Goal: Register for event/course

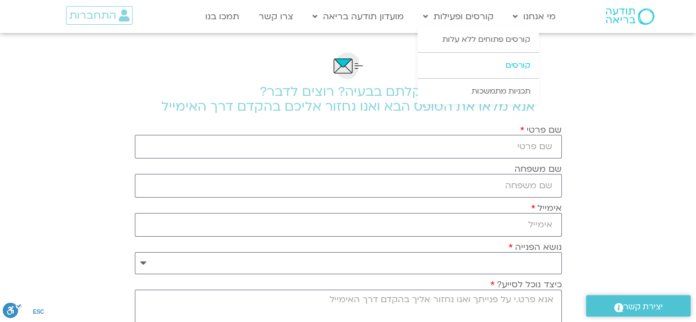
click at [526, 65] on link "קורסים" at bounding box center [477, 65] width 121 height 25
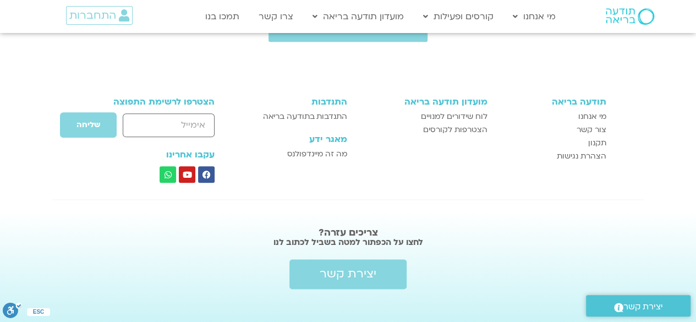
scroll to position [601, 0]
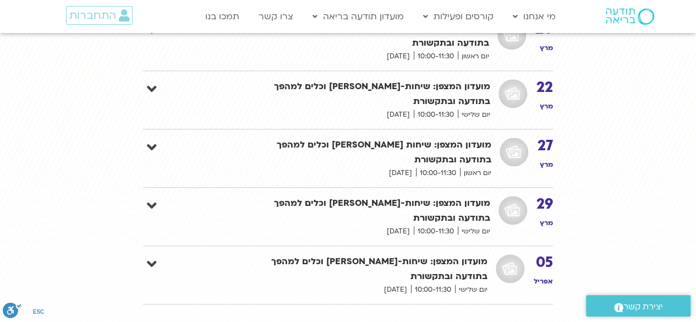
scroll to position [2695, 0]
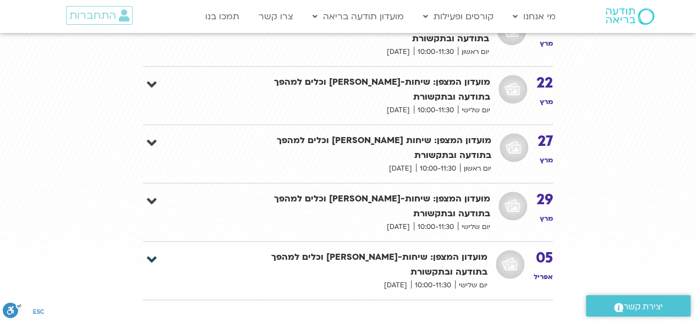
click at [148, 252] on icon at bounding box center [152, 259] width 10 height 15
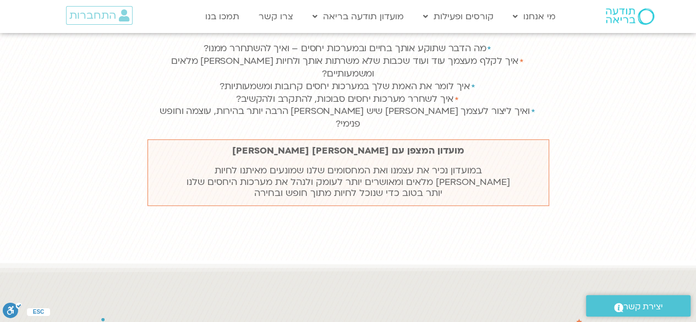
scroll to position [495, 0]
